Goal: Information Seeking & Learning: Learn about a topic

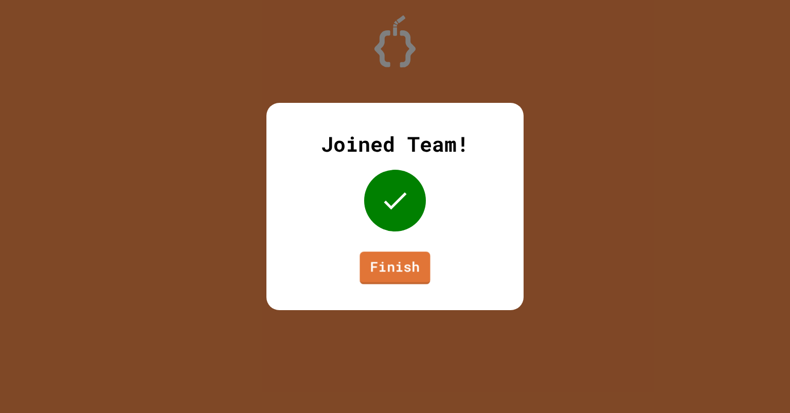
click at [393, 278] on link "Finish" at bounding box center [395, 268] width 70 height 33
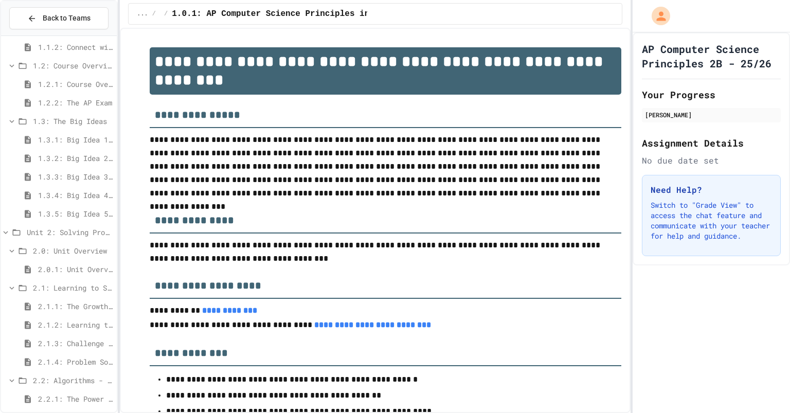
scroll to position [83, 0]
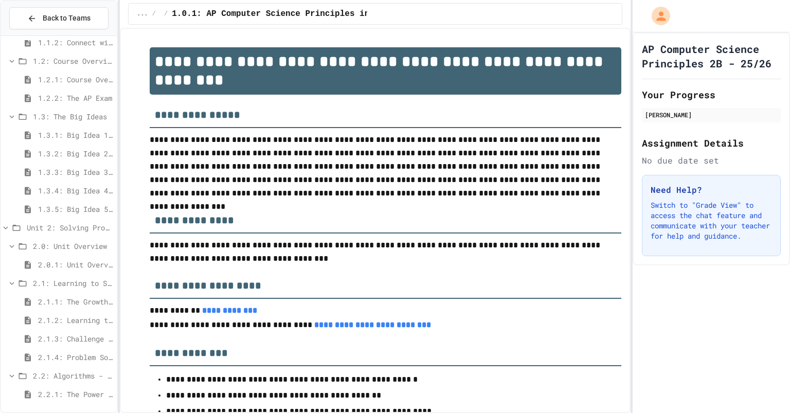
click at [63, 295] on div "2.1.1: The Growth Mindset" at bounding box center [59, 301] width 116 height 15
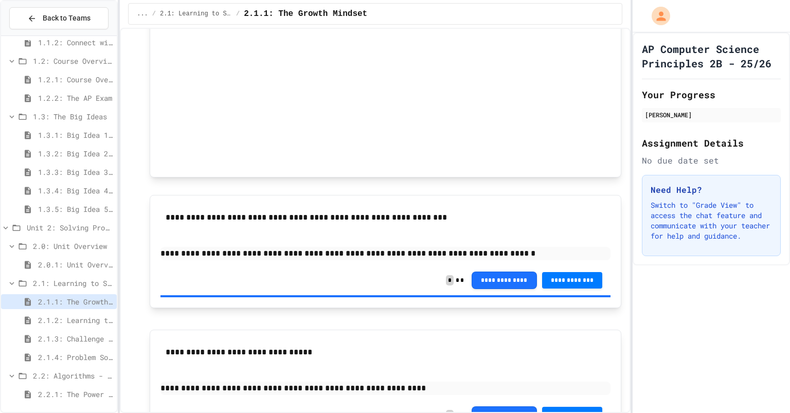
scroll to position [663, 0]
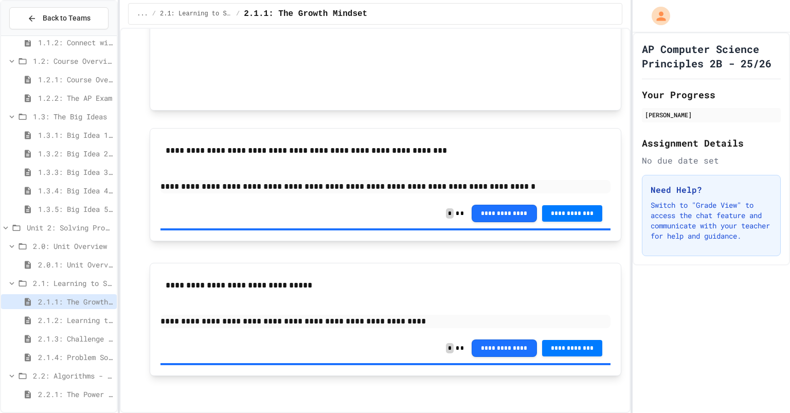
click at [64, 315] on span "2.1.2: Learning to Solve Hard Problems" at bounding box center [75, 320] width 75 height 11
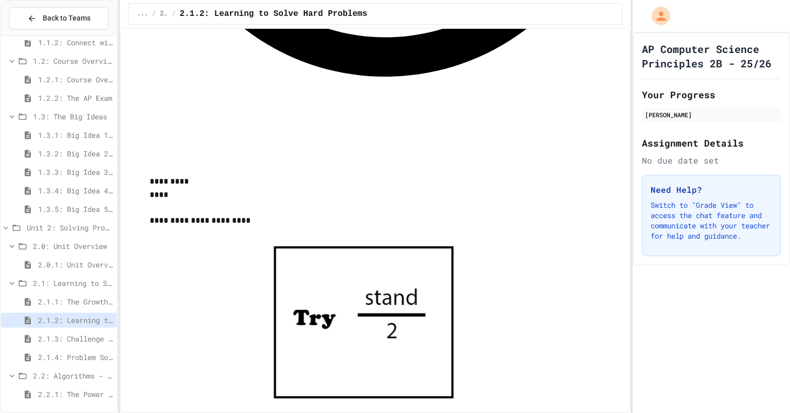
scroll to position [1296, 0]
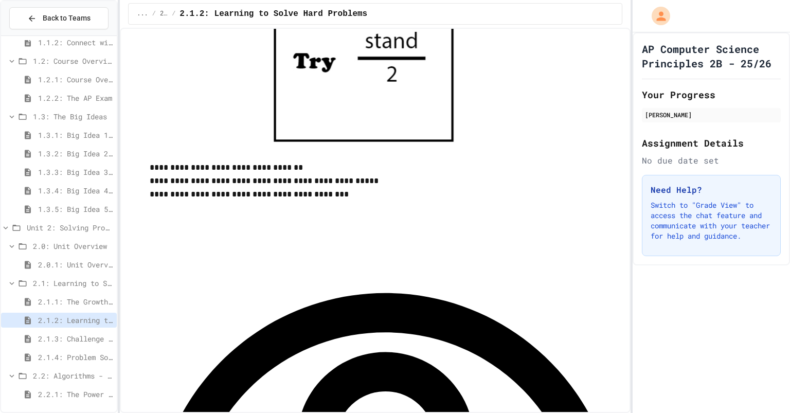
click at [69, 338] on span "2.1.3: Challenge Problem - The Bridge" at bounding box center [75, 338] width 75 height 11
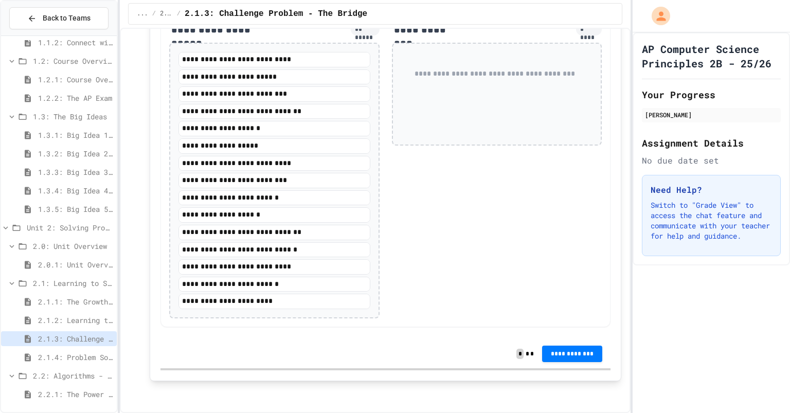
scroll to position [1202, 0]
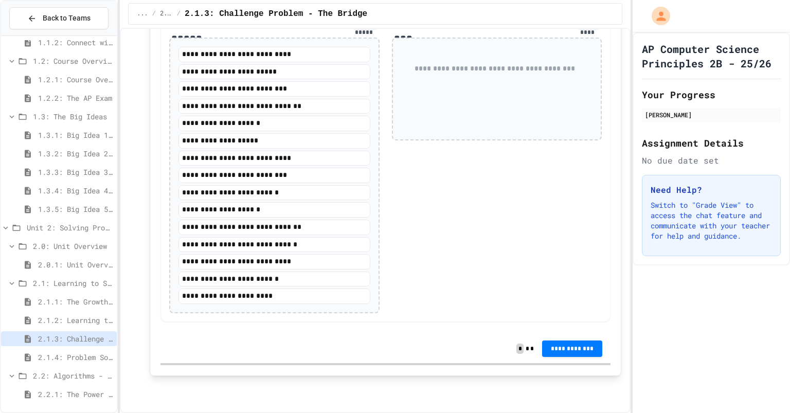
click at [51, 361] on span "2.1.4: Problem Solving Practice" at bounding box center [75, 357] width 75 height 11
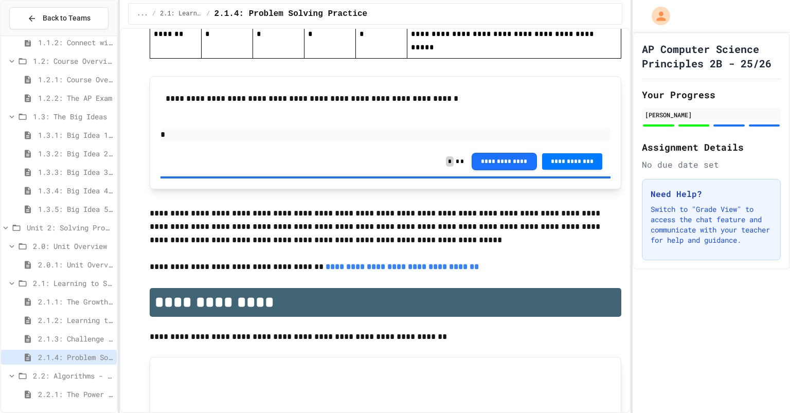
scroll to position [2376, 0]
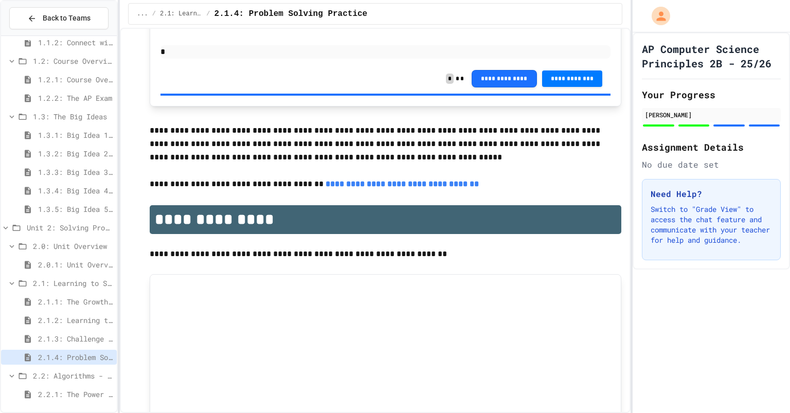
click at [74, 393] on span "2.2.1: The Power of Algorithms" at bounding box center [75, 394] width 75 height 11
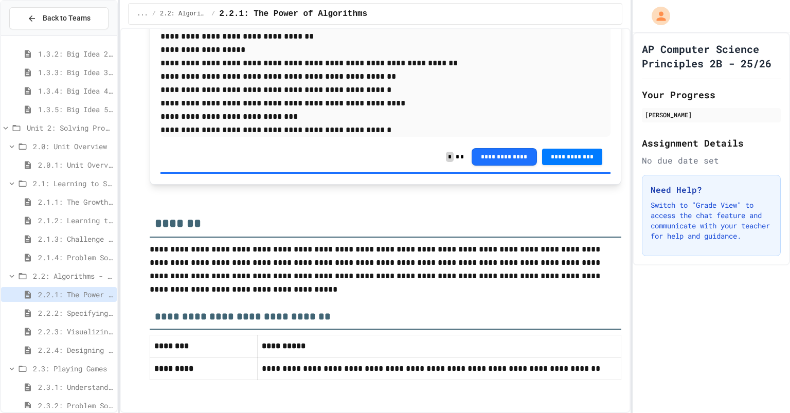
scroll to position [189, 0]
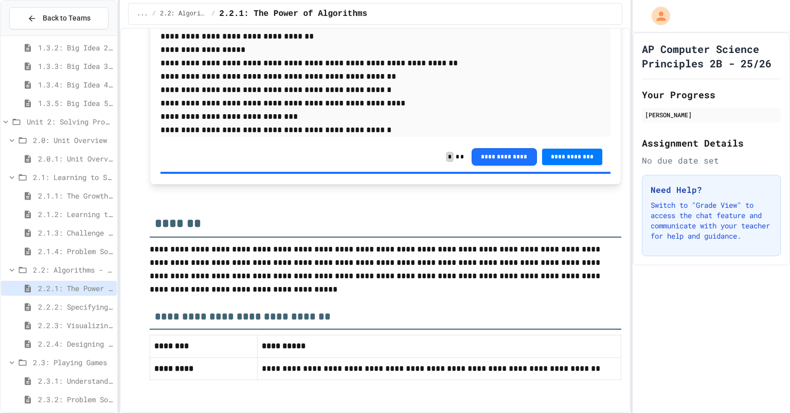
click at [81, 312] on div "2.2.2: Specifying Ideas with Pseudocode" at bounding box center [59, 306] width 116 height 15
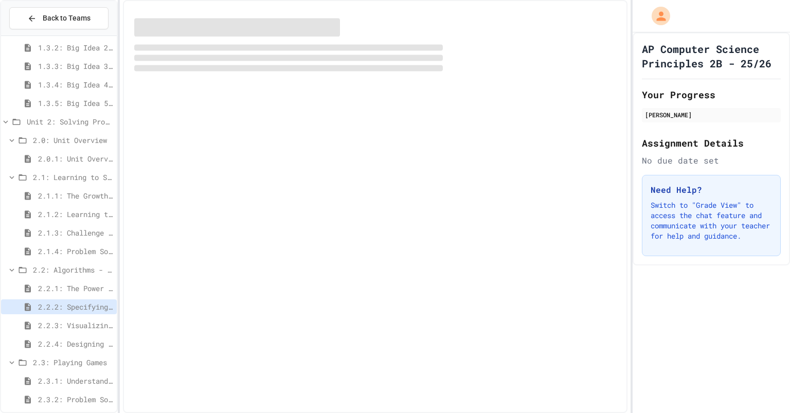
scroll to position [188, 0]
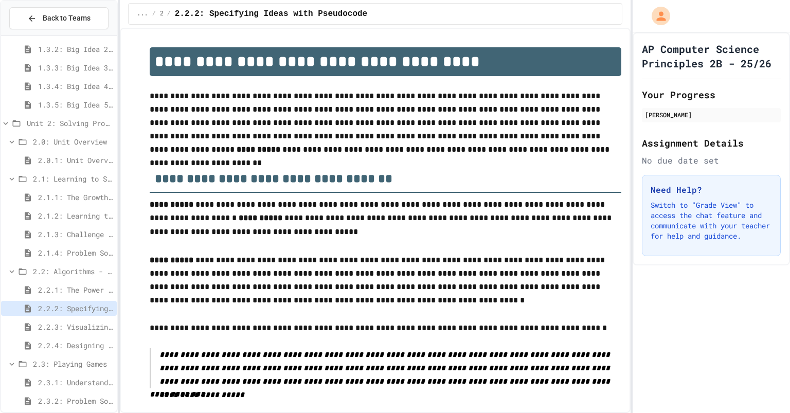
click at [76, 346] on span "2.2.4: Designing Flowcharts" at bounding box center [75, 345] width 75 height 11
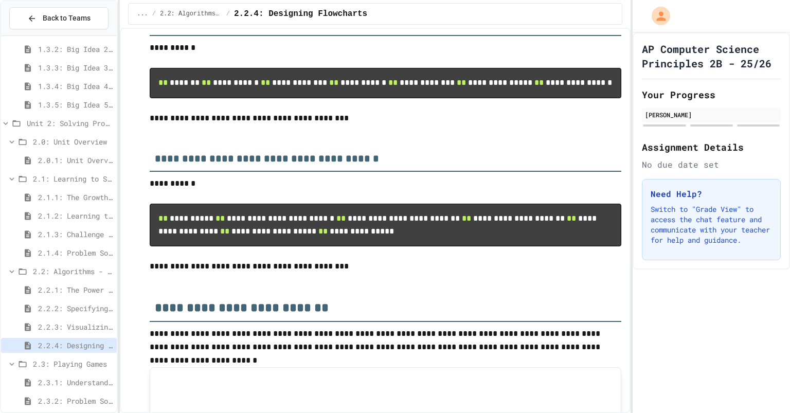
scroll to position [245, 0]
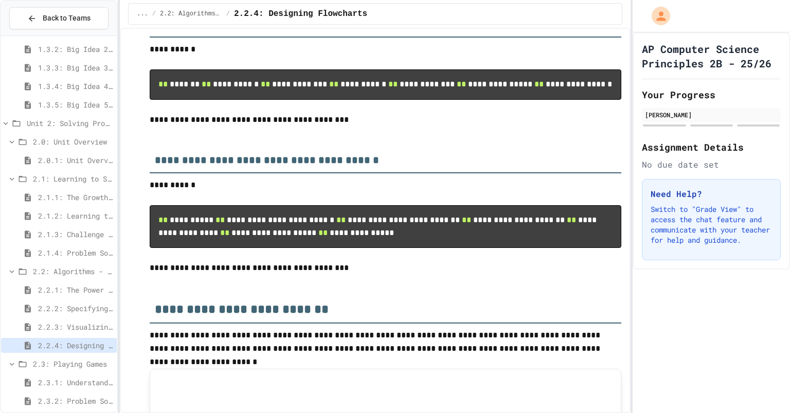
click at [69, 380] on span "2.3.1: Understanding Games with Flowcharts" at bounding box center [75, 382] width 75 height 11
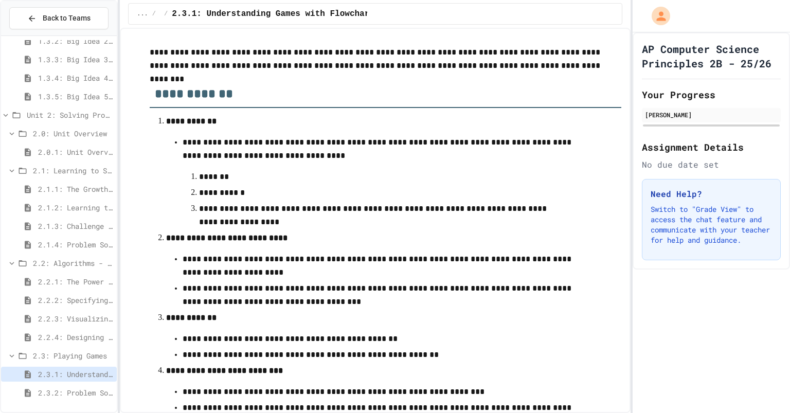
scroll to position [97, 0]
click at [91, 392] on span "2.3.2: Problem Solving Reflection" at bounding box center [75, 392] width 75 height 11
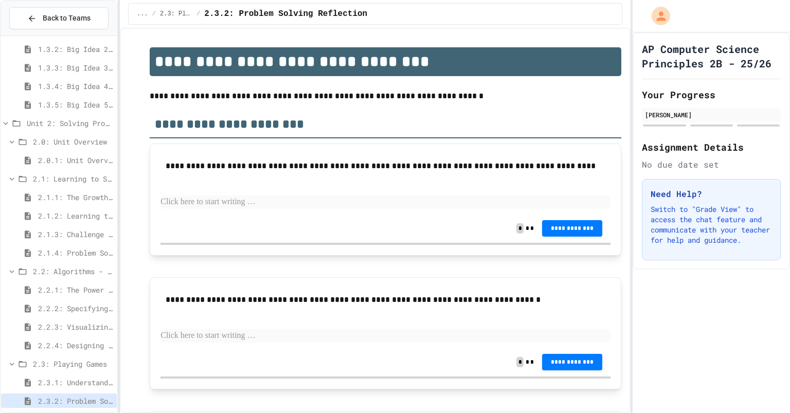
scroll to position [42, 0]
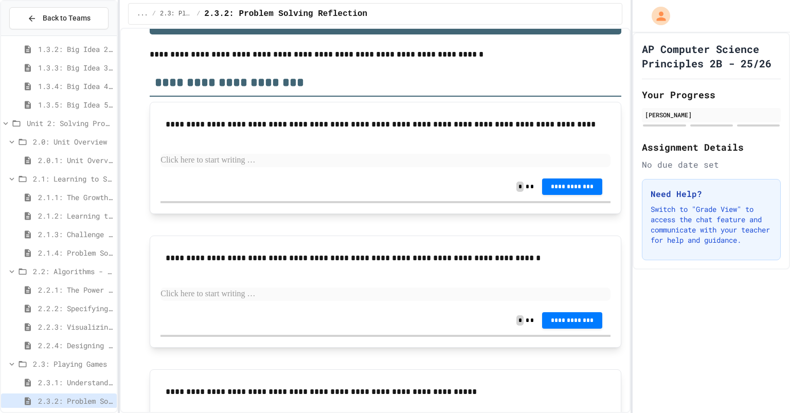
click at [90, 384] on span "2.3.1: Understanding Games with Flowcharts" at bounding box center [75, 382] width 75 height 11
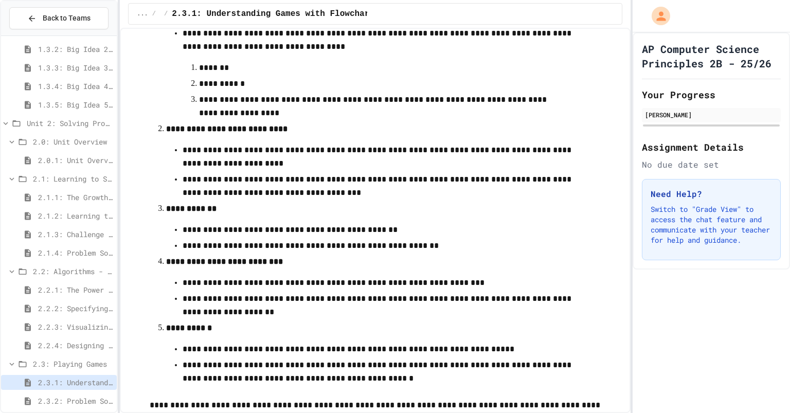
scroll to position [388, 0]
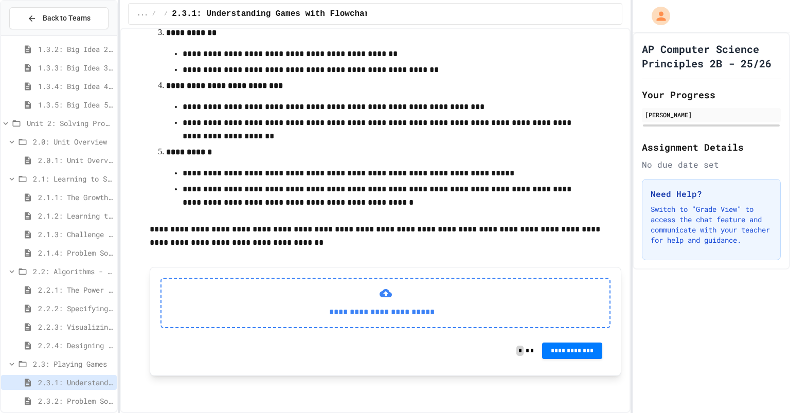
click at [401, 303] on div "**********" at bounding box center [386, 303] width 450 height 50
click at [367, 318] on p "**********" at bounding box center [382, 312] width 424 height 13
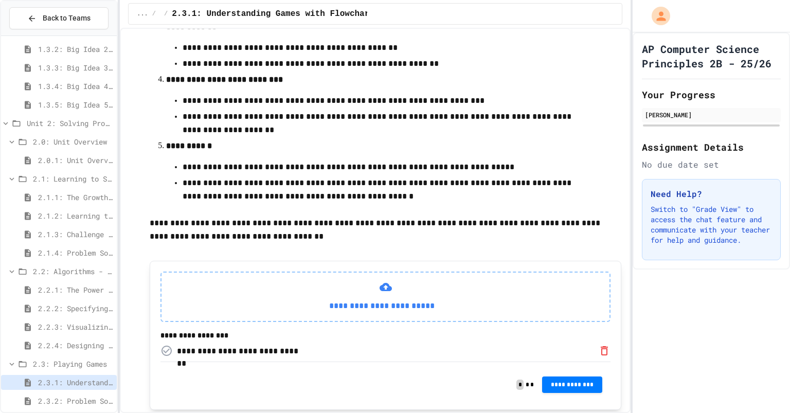
scroll to position [433, 0]
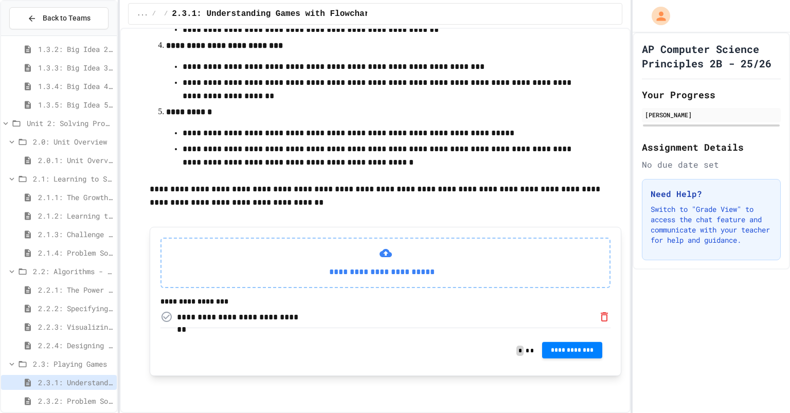
click at [569, 349] on span "**********" at bounding box center [573, 350] width 44 height 8
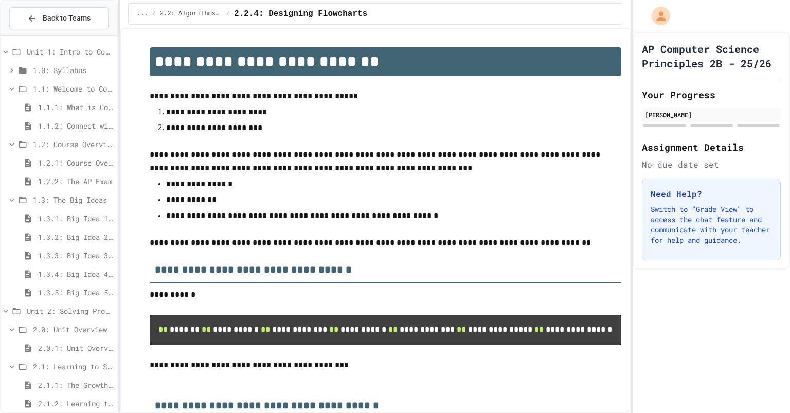
drag, startPoint x: 43, startPoint y: 178, endPoint x: 67, endPoint y: 116, distance: 66.3
click at [67, 116] on div "Unit 1: Intro to Computer Science 1.0: Syllabus 1.1: Welcome to Computer Scienc…" at bounding box center [59, 322] width 116 height 564
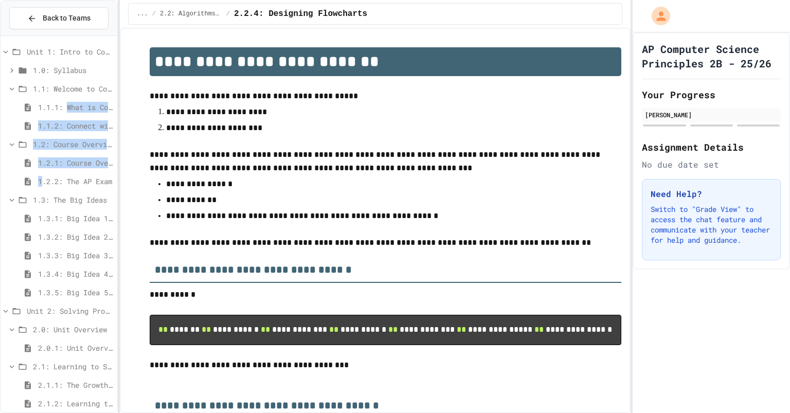
scroll to position [196, 0]
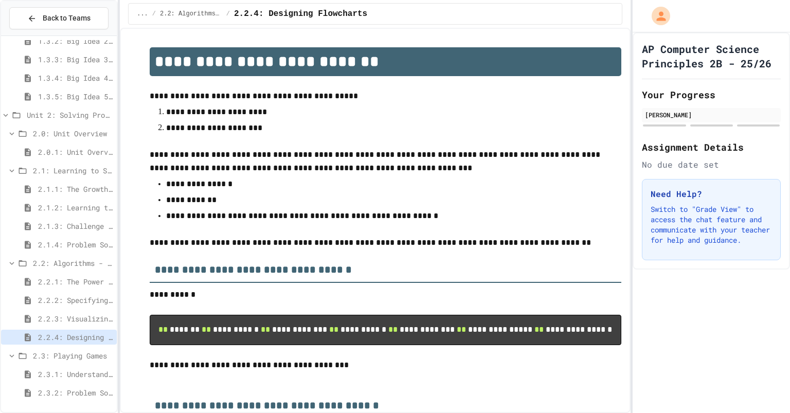
click at [66, 320] on span "2.2.3: Visualizing Logic with Flowcharts" at bounding box center [75, 318] width 75 height 11
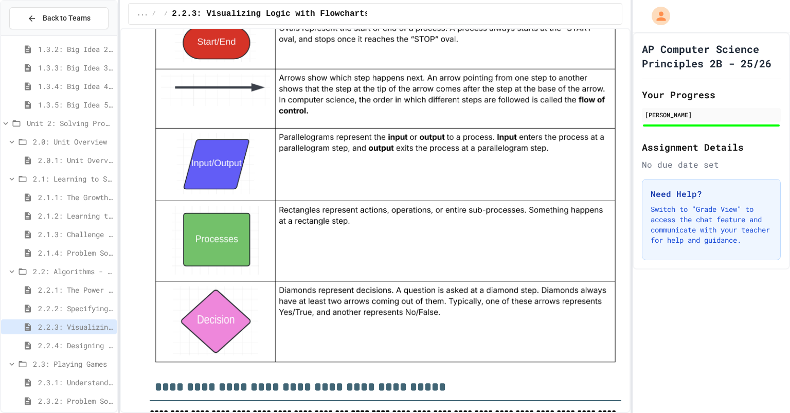
scroll to position [1017, 0]
